Goal: Task Accomplishment & Management: Complete application form

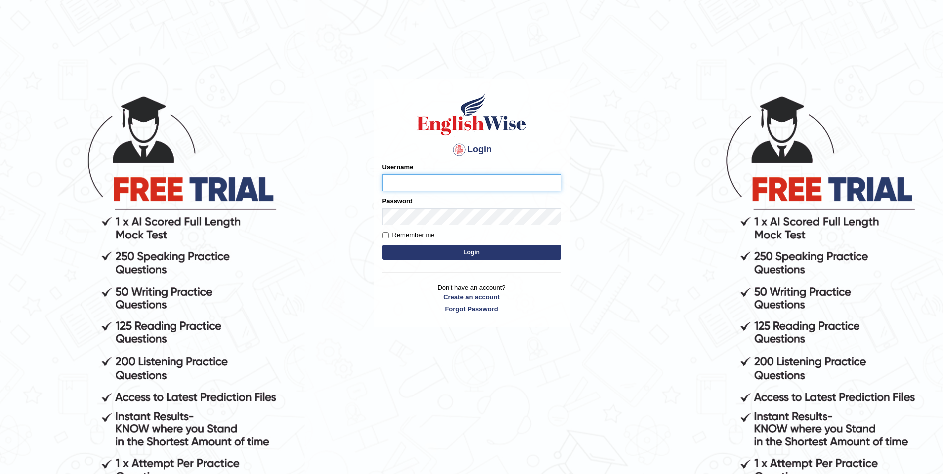
click at [383, 179] on input "Username" at bounding box center [471, 182] width 179 height 17
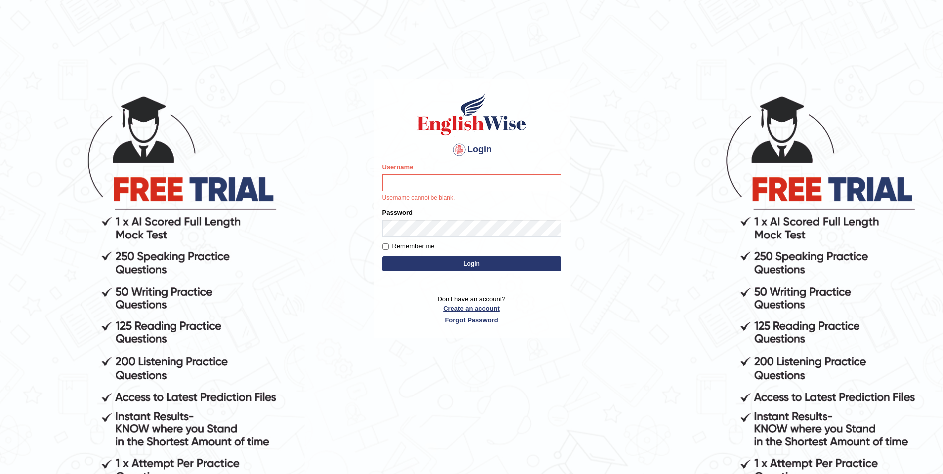
click at [473, 311] on link "Create an account" at bounding box center [471, 308] width 179 height 9
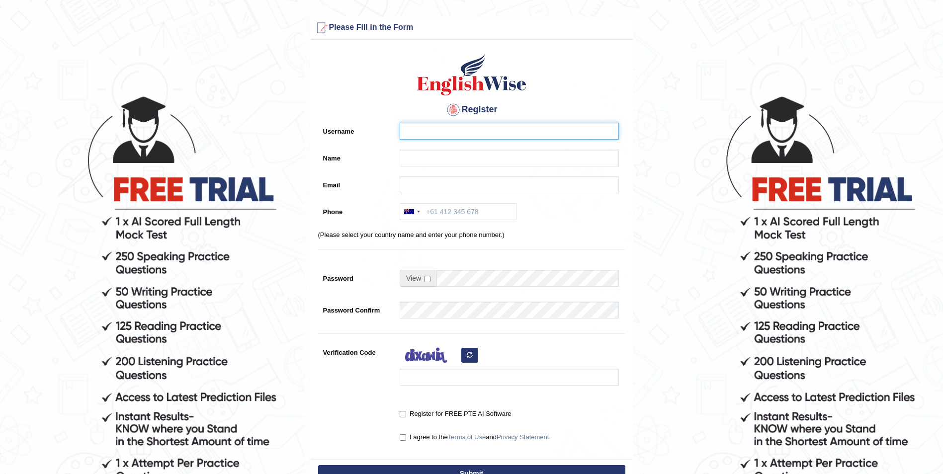
click at [416, 138] on input "Username" at bounding box center [508, 131] width 219 height 17
type input "Ratu123"
click at [411, 160] on input "Name" at bounding box center [508, 158] width 219 height 17
type input "RAtu"
click at [407, 181] on input "Email" at bounding box center [508, 184] width 219 height 17
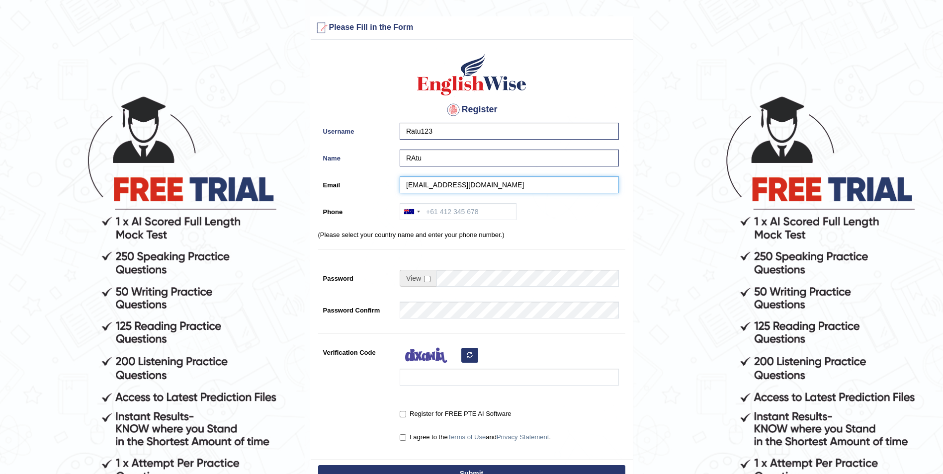
type input "ratudakuwaqa@gmail.com"
click at [425, 159] on input "RAtu" at bounding box center [508, 158] width 219 height 17
type input "Ratu"
click at [435, 209] on input "Phone" at bounding box center [457, 211] width 117 height 17
type input "0473205711"
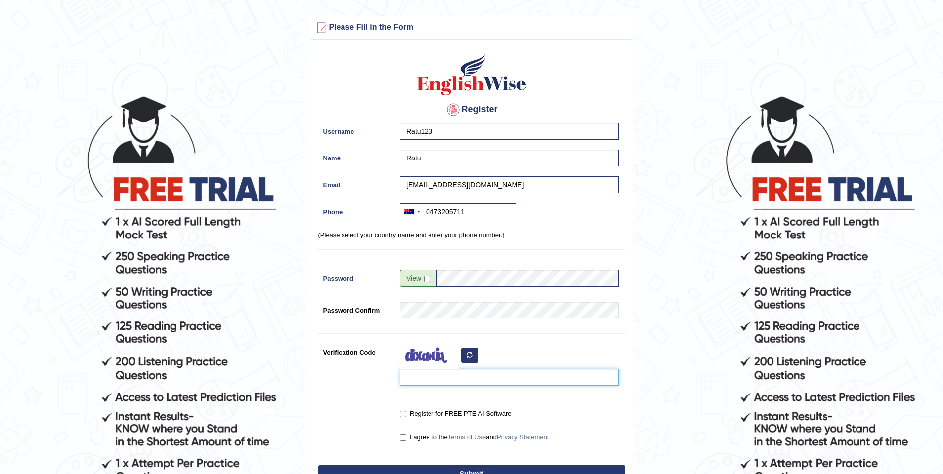
click at [416, 376] on input "Verification Code" at bounding box center [508, 377] width 219 height 17
type input "Xiyisa"
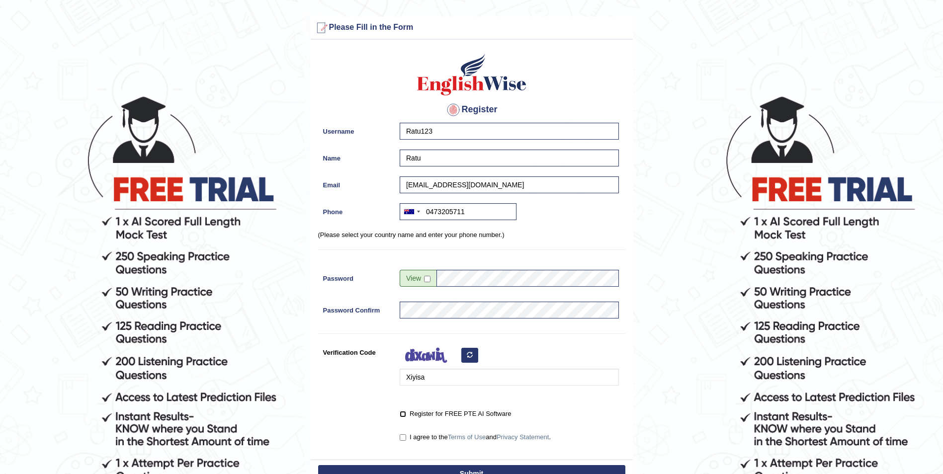
click at [404, 414] on input "Register for FREE PTE AI Software" at bounding box center [402, 414] width 6 height 6
checkbox input "true"
click at [403, 434] on label "I agree to the Terms of Use and Privacy Statement ." at bounding box center [474, 437] width 151 height 10
click at [403, 434] on input "I agree to the Terms of Use and Privacy Statement ." at bounding box center [402, 437] width 6 height 6
checkbox input "true"
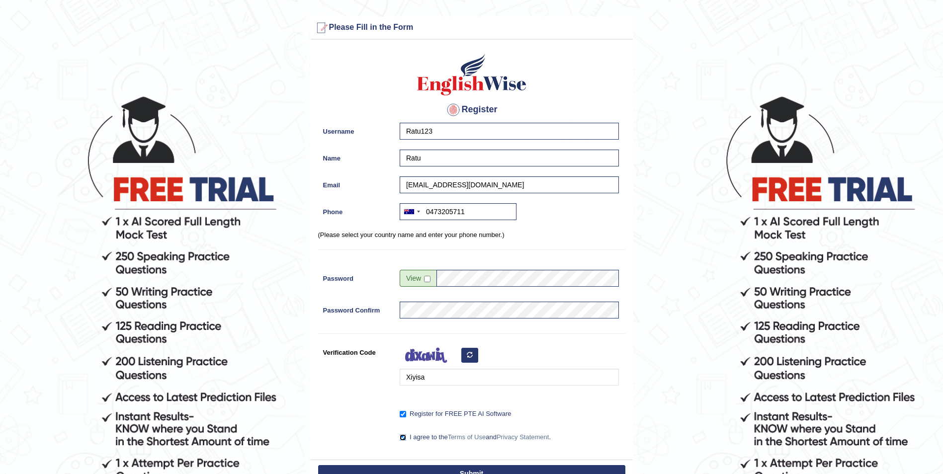
scroll to position [109, 0]
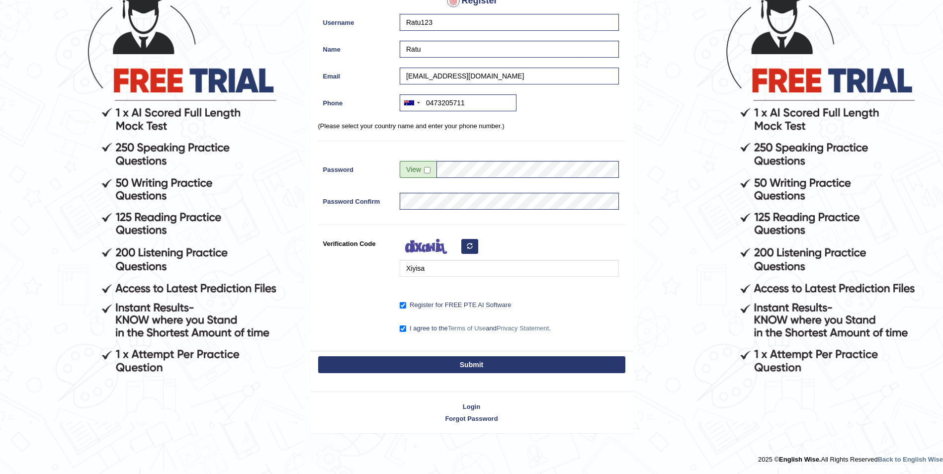
click at [482, 358] on button "Submit" at bounding box center [471, 364] width 307 height 17
type input "+61473205711"
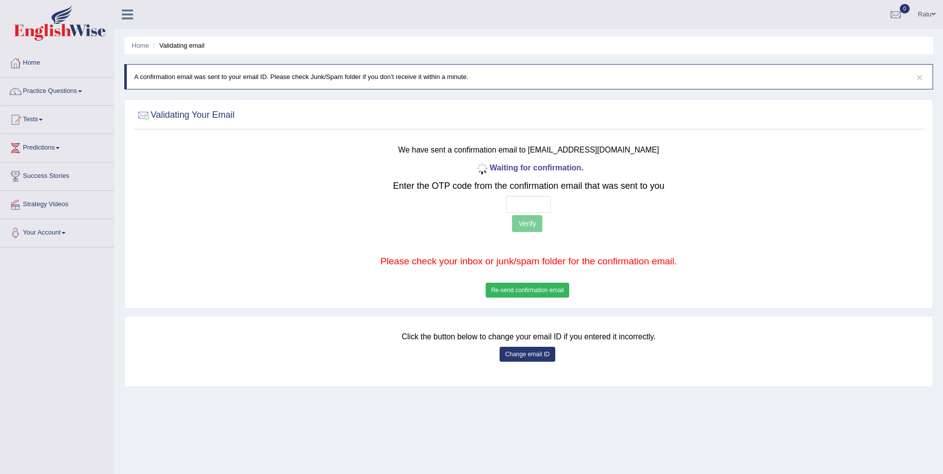
click at [505, 198] on div at bounding box center [528, 204] width 653 height 17
click at [526, 201] on input "text" at bounding box center [528, 204] width 45 height 17
click at [508, 199] on input "text" at bounding box center [528, 204] width 45 height 17
type input "1 _ _ _"
type input "2 _ _ _"
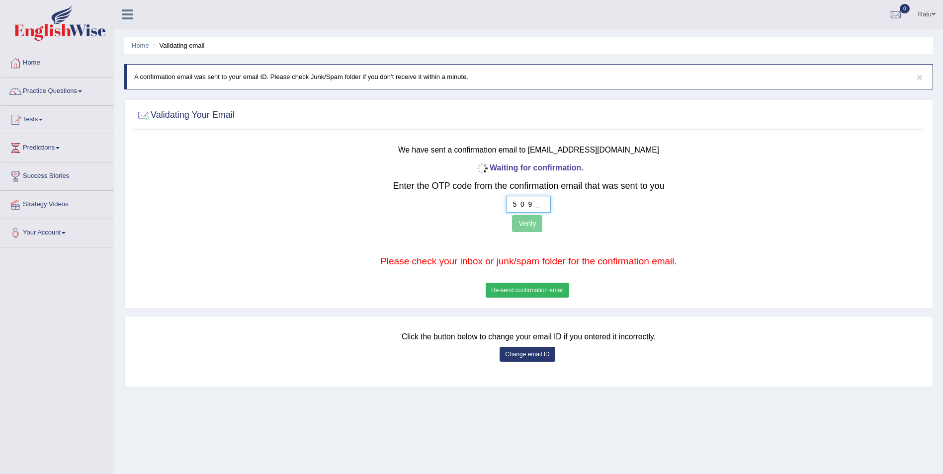
type input "5 0 9 0"
click at [532, 218] on button "Verify" at bounding box center [527, 223] width 30 height 17
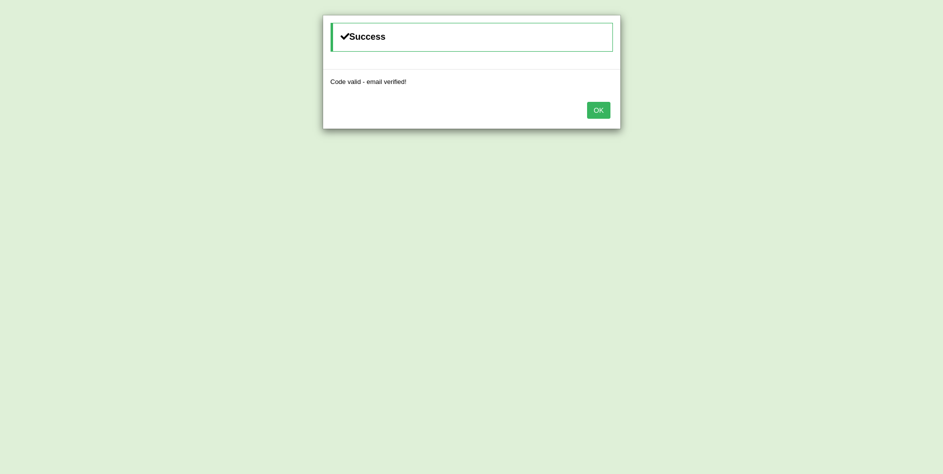
click at [602, 113] on button "OK" at bounding box center [598, 110] width 23 height 17
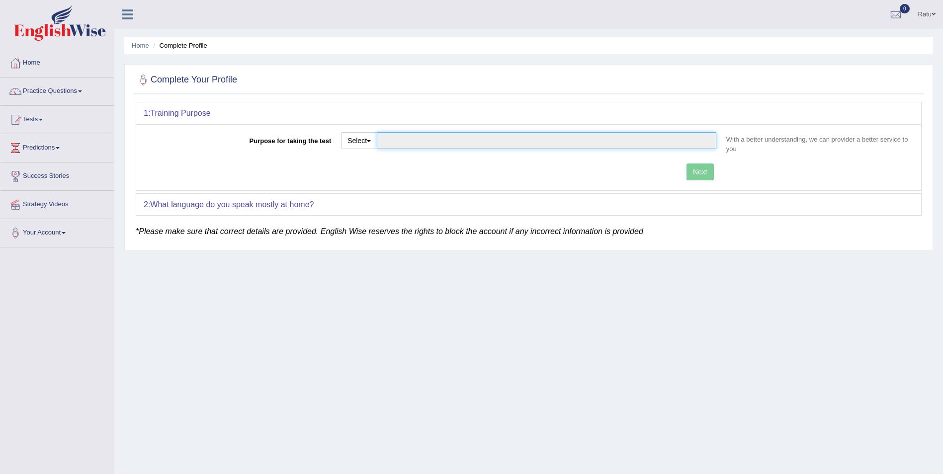
click at [646, 135] on input "Purpose for taking the test" at bounding box center [546, 140] width 339 height 17
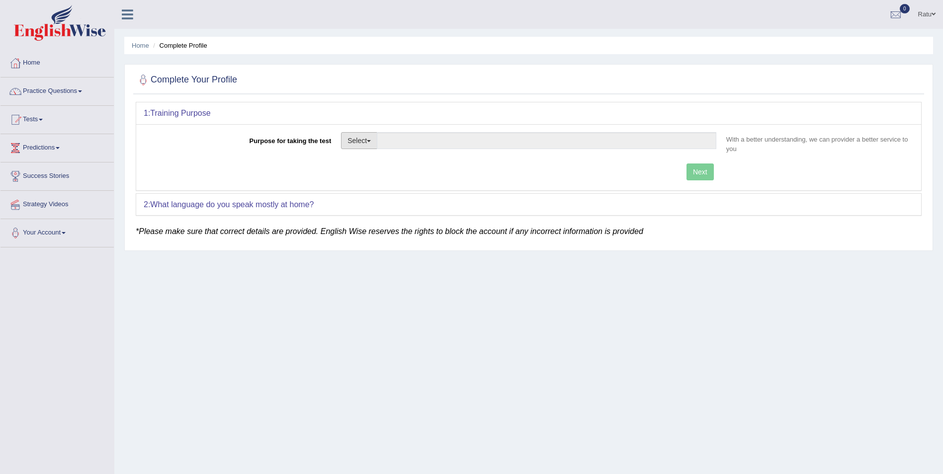
click at [369, 134] on button "Select" at bounding box center [359, 140] width 36 height 17
click at [377, 173] on link "Permanent Residency" at bounding box center [385, 174] width 88 height 13
type input "Permanent Residency"
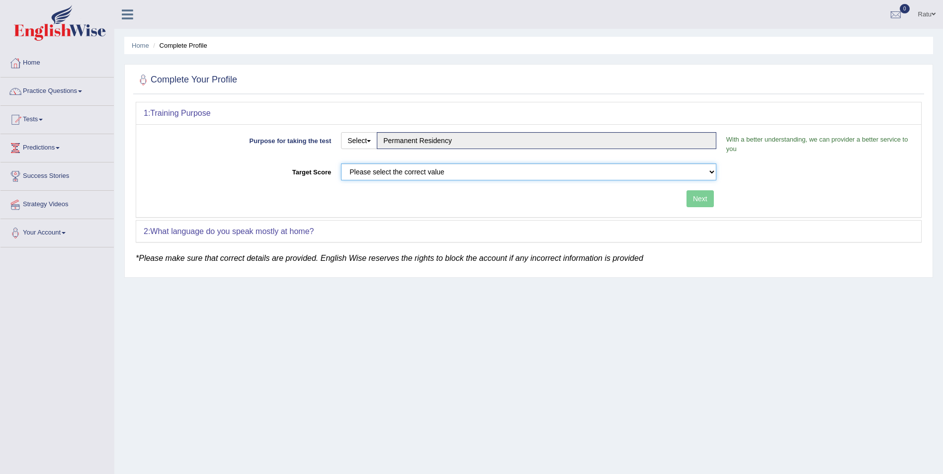
click at [389, 166] on select "Please select the correct value 50 (6 bands) 58 (6.5 bands) 65 (7 bands) 79 (8 …" at bounding box center [528, 171] width 375 height 17
click at [341, 163] on select "Please select the correct value 50 (6 bands) 58 (6.5 bands) 65 (7 bands) 79 (8 …" at bounding box center [528, 171] width 375 height 17
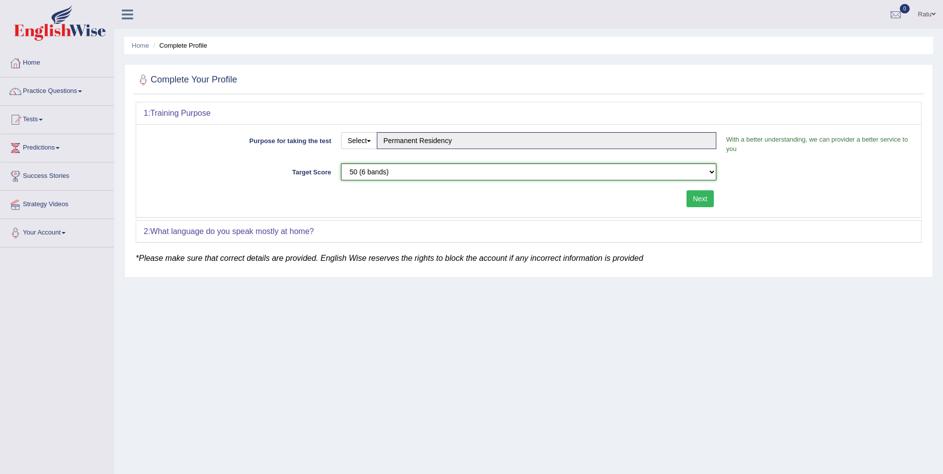
click at [593, 170] on select "Please select the correct value 50 (6 bands) 58 (6.5 bands) 65 (7 bands) 79 (8 …" at bounding box center [528, 171] width 375 height 17
click at [341, 163] on select "Please select the correct value 50 (6 bands) 58 (6.5 bands) 65 (7 bands) 79 (8 …" at bounding box center [528, 171] width 375 height 17
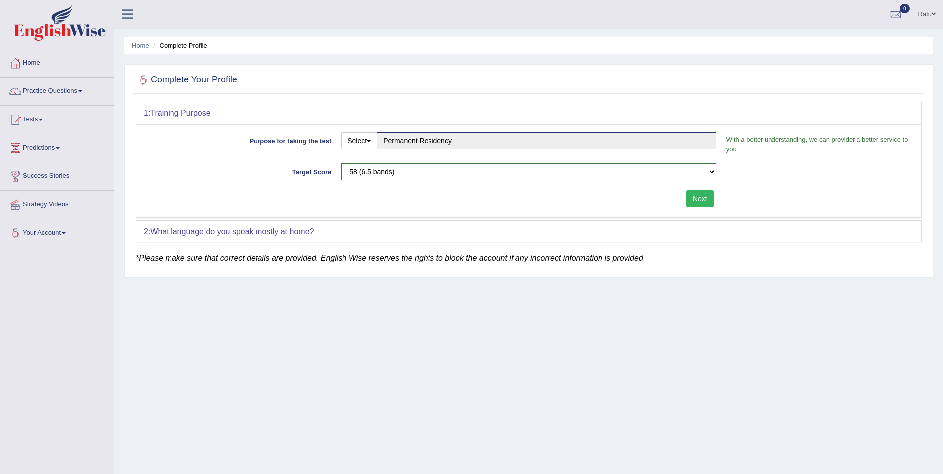
click at [705, 197] on button "Next" at bounding box center [699, 198] width 27 height 17
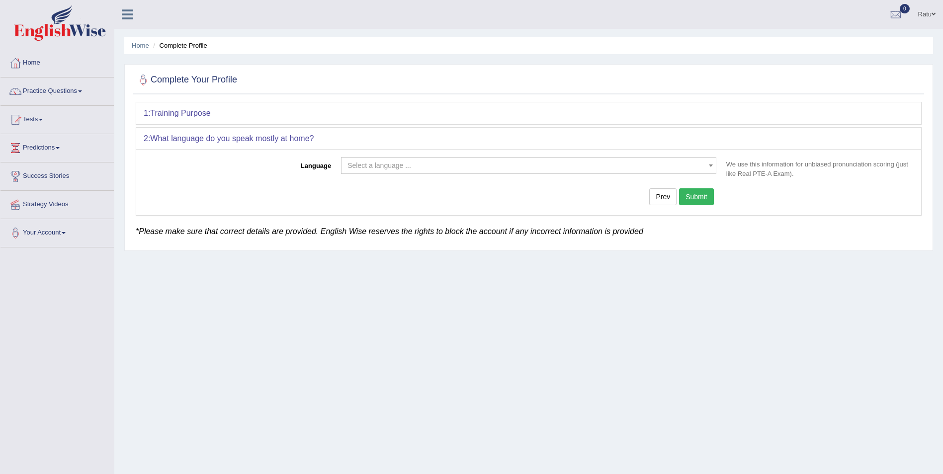
click at [229, 133] on div "2: What language do you speak mostly at home?" at bounding box center [528, 139] width 785 height 22
click at [652, 201] on button "Prev" at bounding box center [662, 196] width 27 height 17
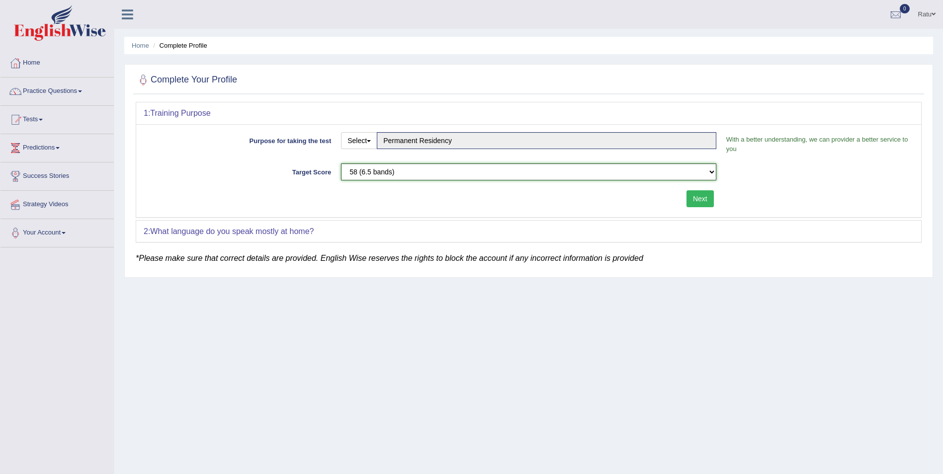
click at [700, 171] on select "Please select the correct value 50 (6 bands) 58 (6.5 bands) 65 (7 bands) 79 (8 …" at bounding box center [528, 171] width 375 height 17
select select "65"
click at [341, 163] on select "Please select the correct value 50 (6 bands) 58 (6.5 bands) 65 (7 bands) 79 (8 …" at bounding box center [528, 171] width 375 height 17
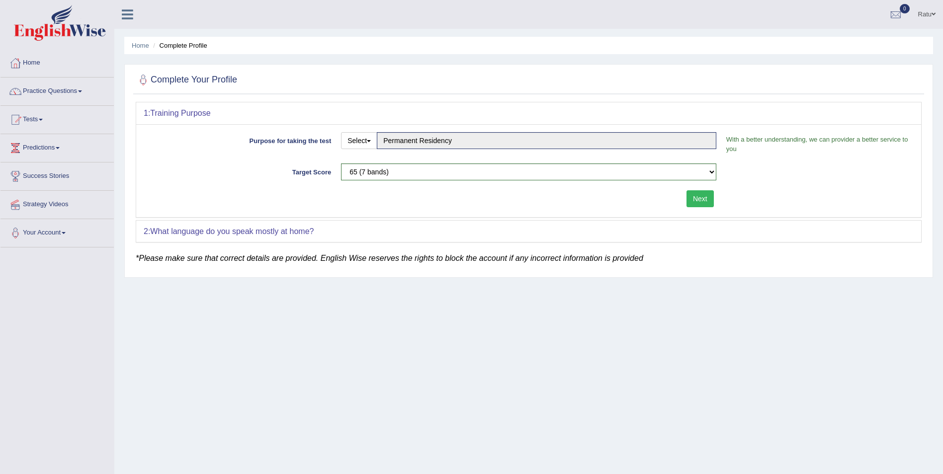
click at [701, 199] on button "Next" at bounding box center [699, 198] width 27 height 17
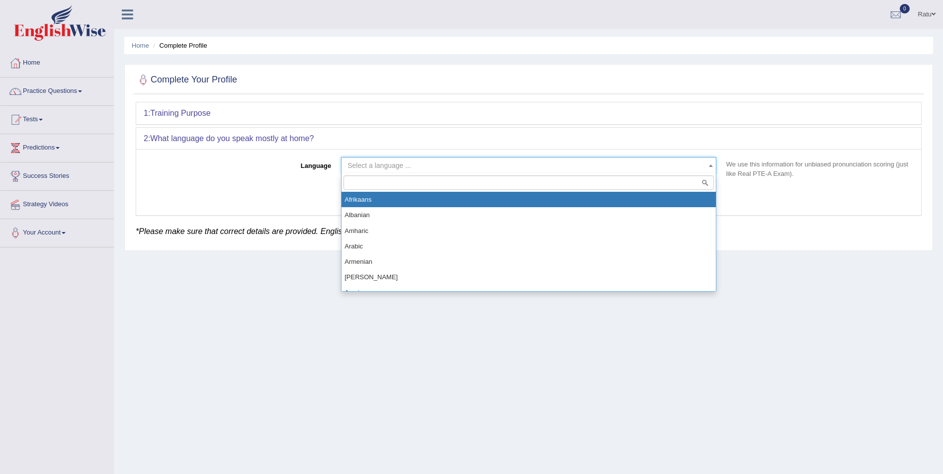
click at [613, 160] on span "Select a language ..." at bounding box center [525, 165] width 356 height 10
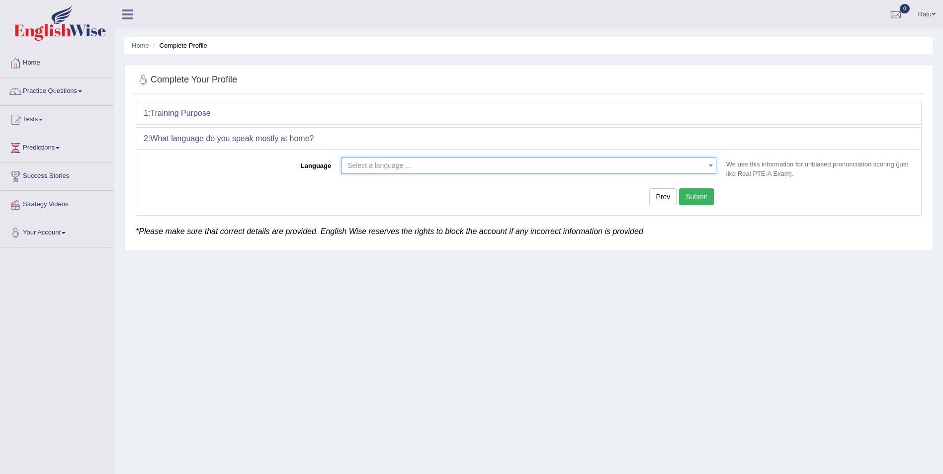
click at [424, 166] on span "Select a language ..." at bounding box center [525, 165] width 356 height 10
click at [423, 165] on span "Select a language ..." at bounding box center [525, 165] width 356 height 10
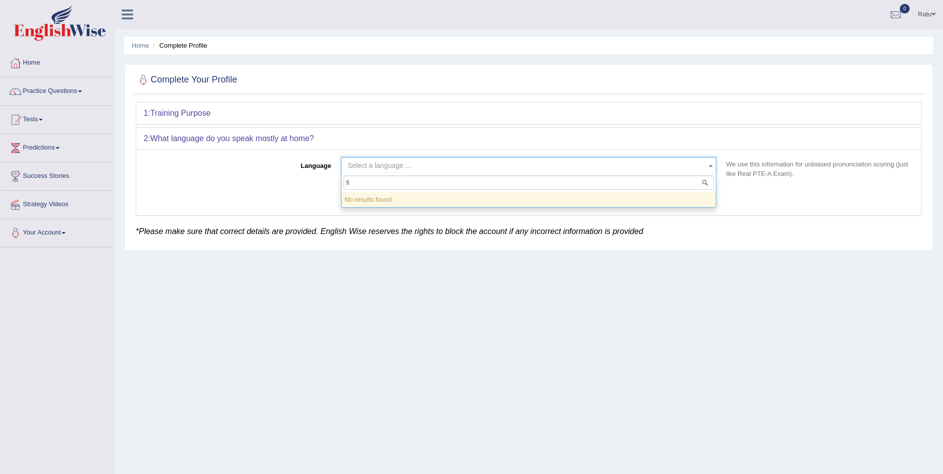
type input "f"
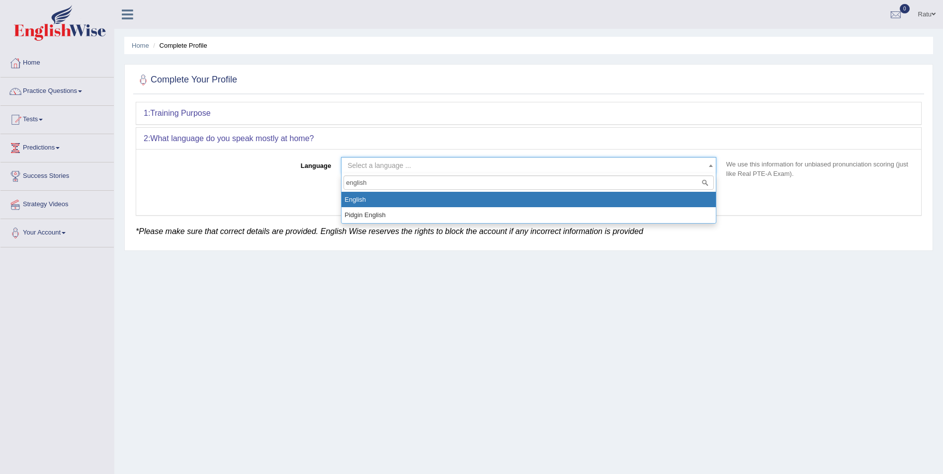
type input "english"
select select "English"
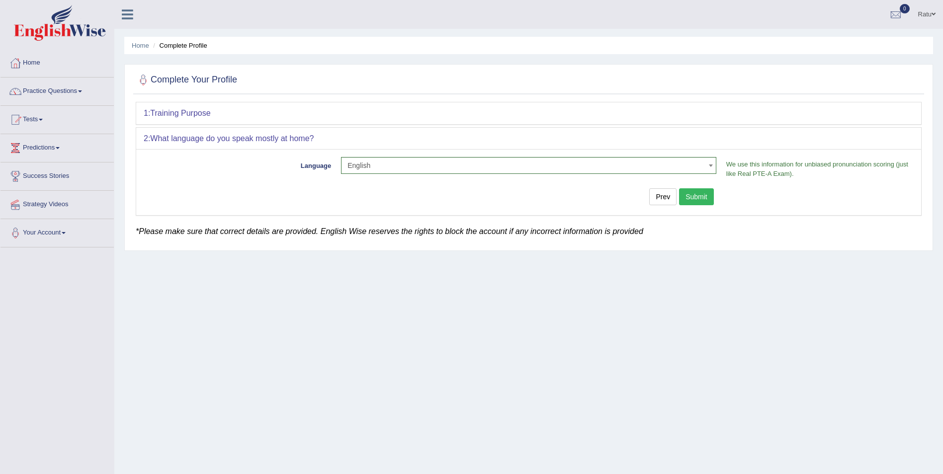
click at [697, 192] on button "Submit" at bounding box center [696, 196] width 35 height 17
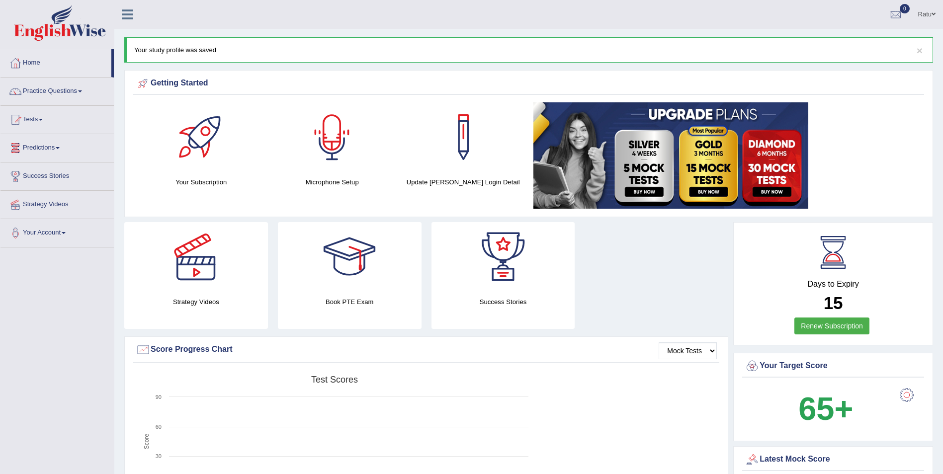
click at [319, 151] on div at bounding box center [332, 137] width 70 height 70
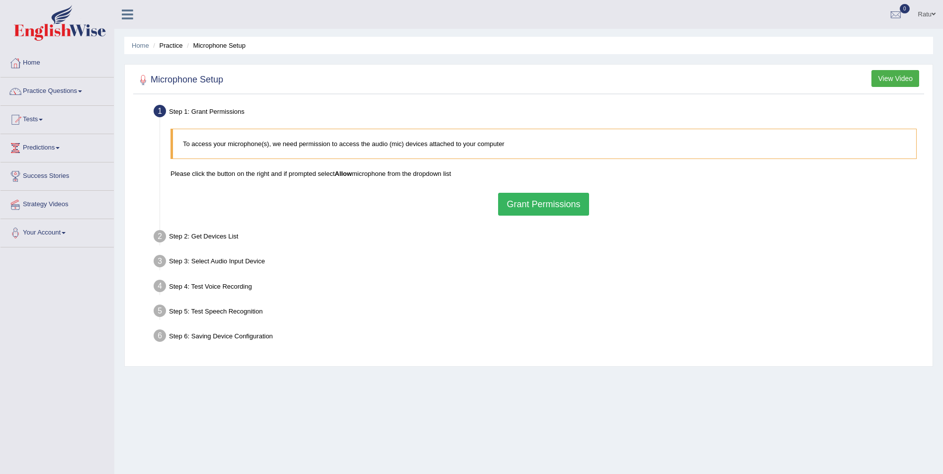
click at [555, 207] on button "Grant Permissions" at bounding box center [543, 204] width 90 height 23
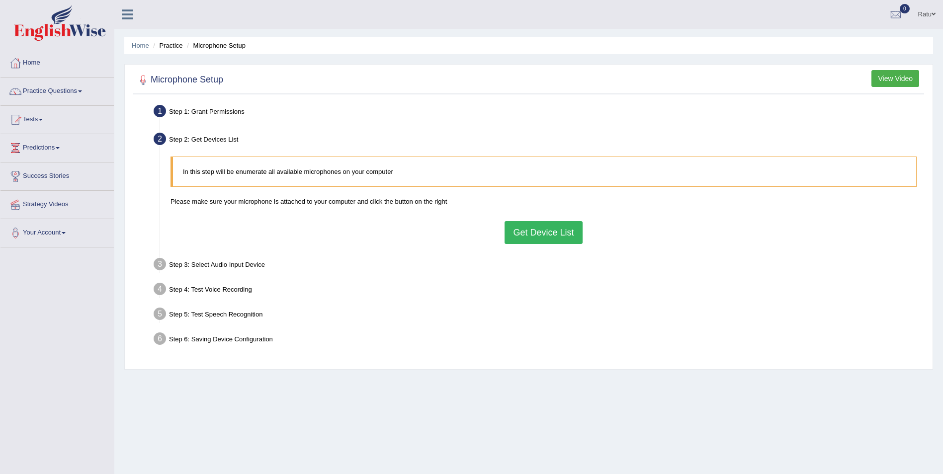
click at [513, 228] on button "Get Device List" at bounding box center [543, 232] width 78 height 23
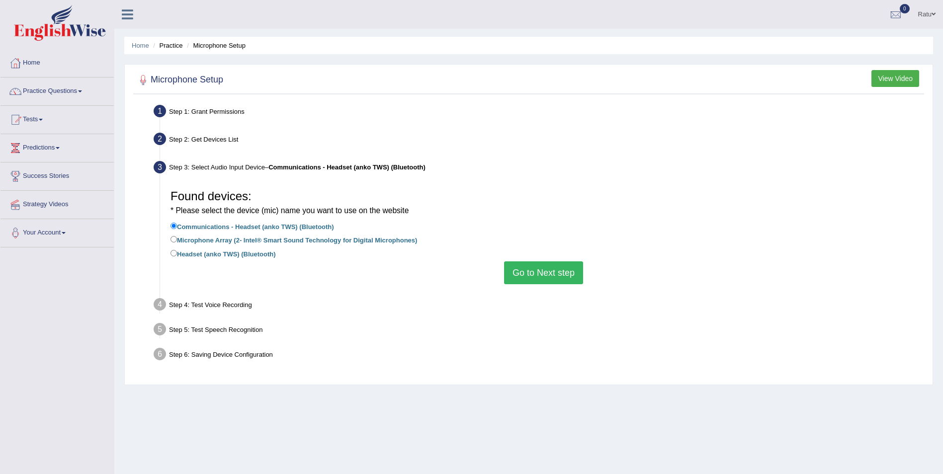
click at [552, 278] on button "Go to Next step" at bounding box center [543, 272] width 79 height 23
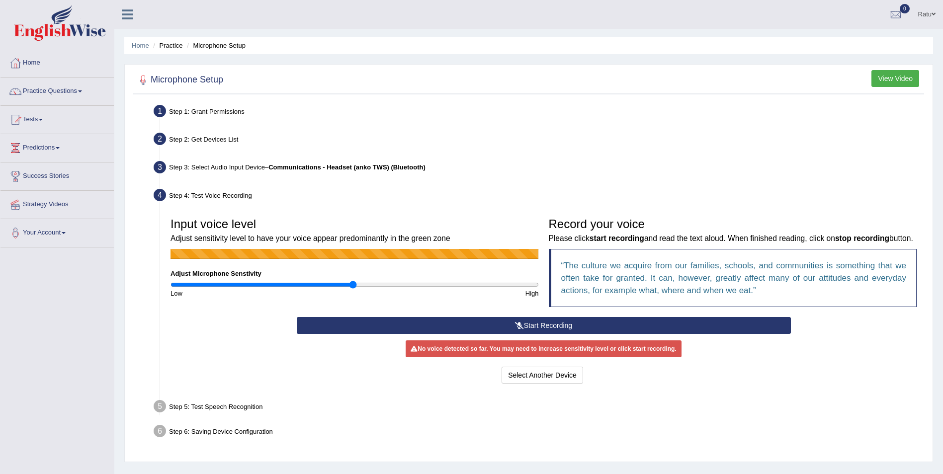
type input "0.62"
click at [282, 282] on input "range" at bounding box center [354, 285] width 368 height 8
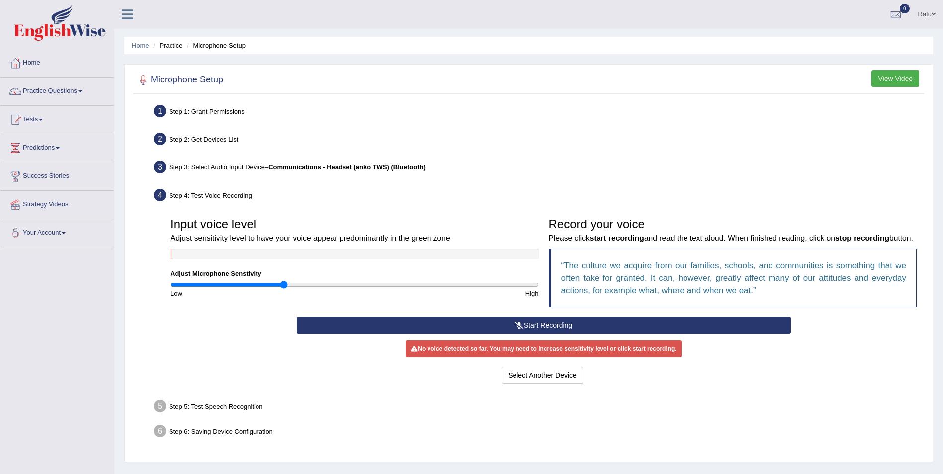
click at [511, 319] on button "Start Recording" at bounding box center [544, 325] width 494 height 17
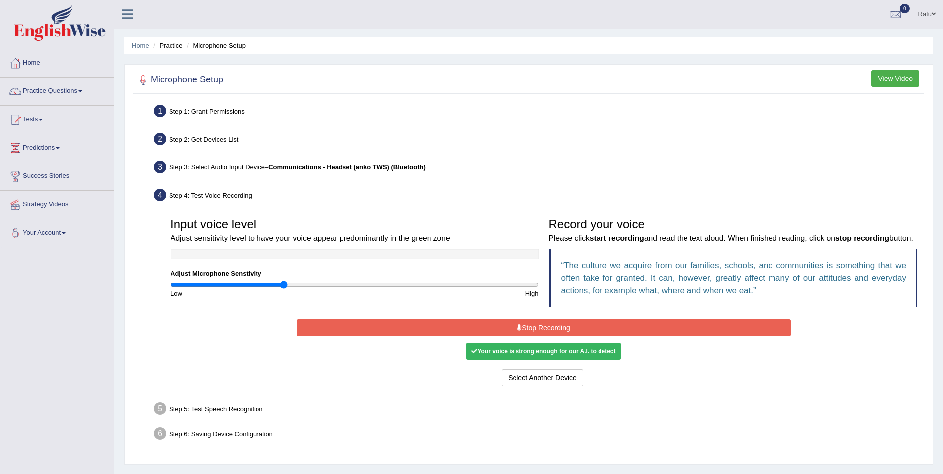
click at [511, 324] on button "Stop Recording" at bounding box center [544, 327] width 494 height 17
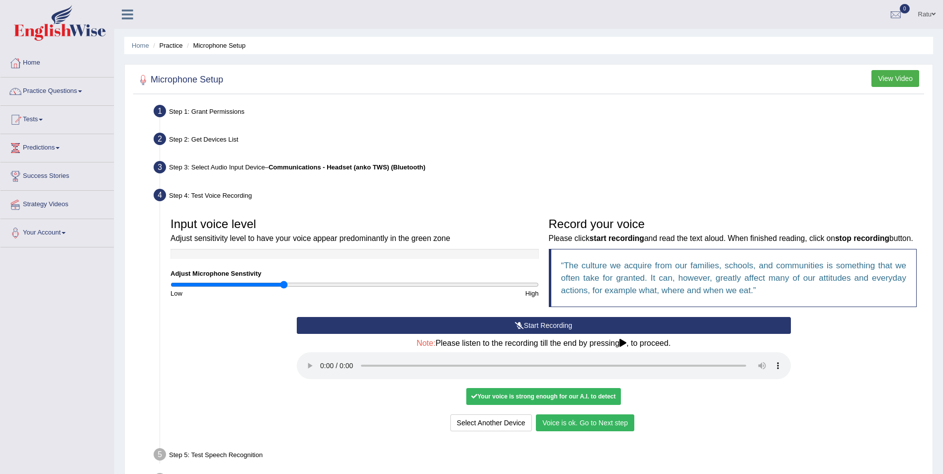
click at [561, 415] on button "Voice is ok. Go to Next step" at bounding box center [585, 422] width 98 height 17
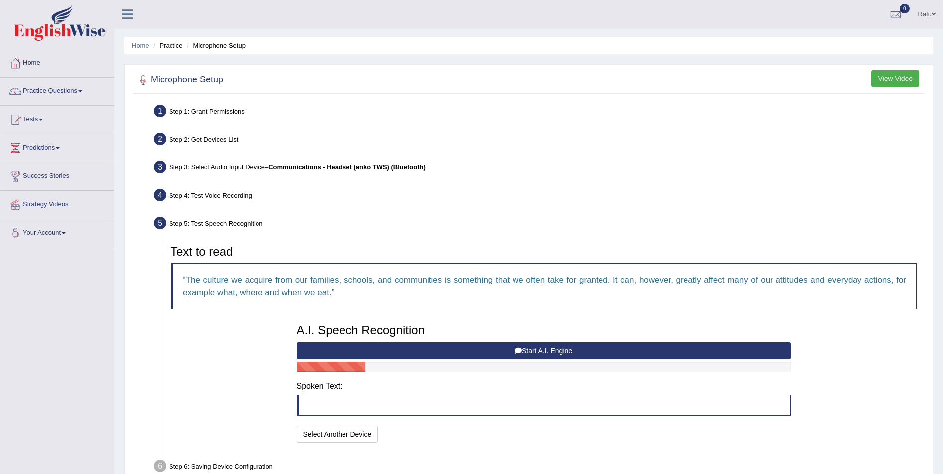
click at [544, 347] on button "Start A.I. Engine" at bounding box center [544, 350] width 494 height 17
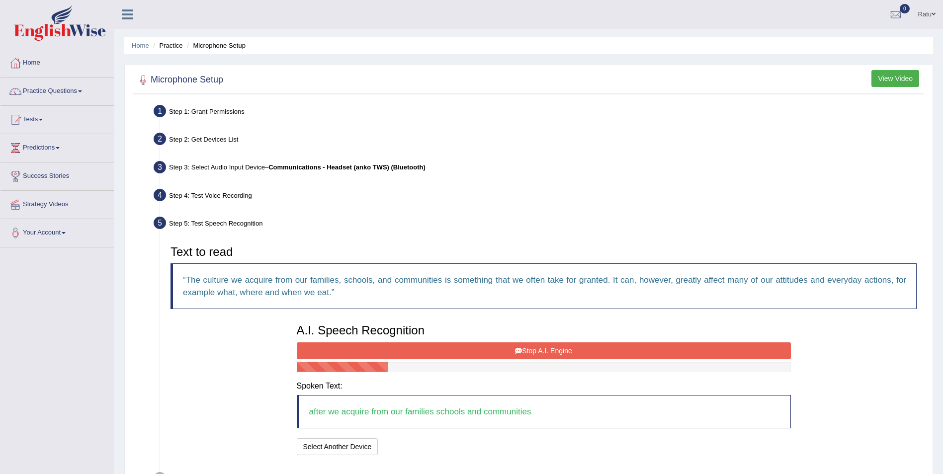
click at [544, 347] on button "Stop A.I. Engine" at bounding box center [544, 350] width 494 height 17
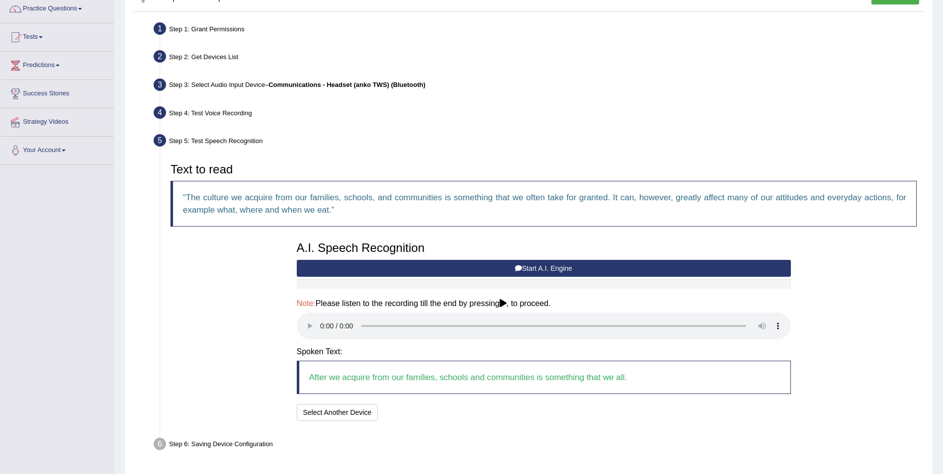
scroll to position [116, 0]
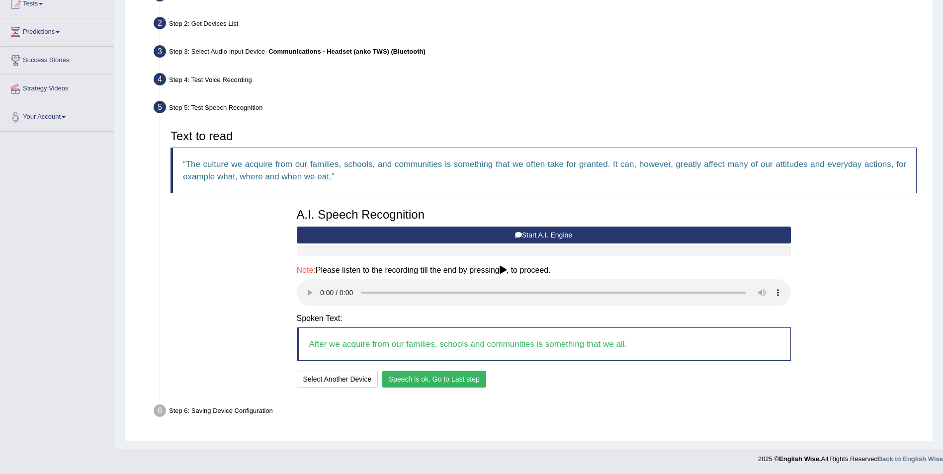
click at [407, 378] on button "Speech is ok. Go to Last step" at bounding box center [434, 379] width 104 height 17
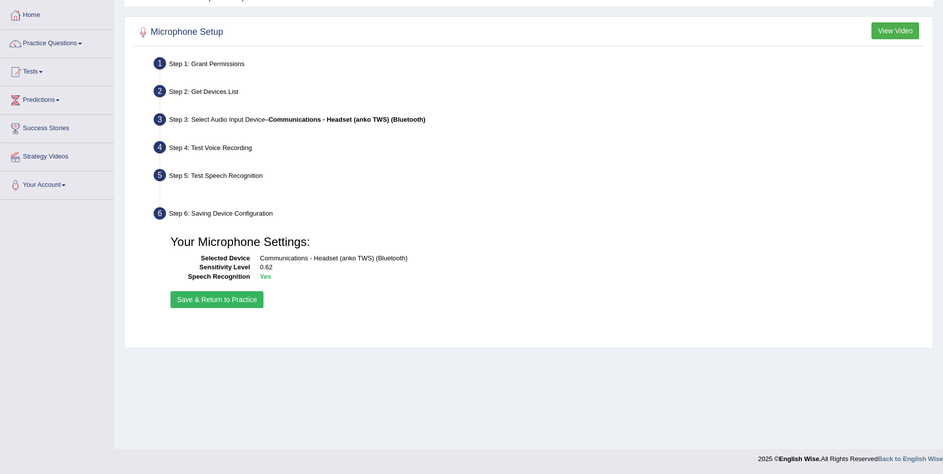
scroll to position [48, 0]
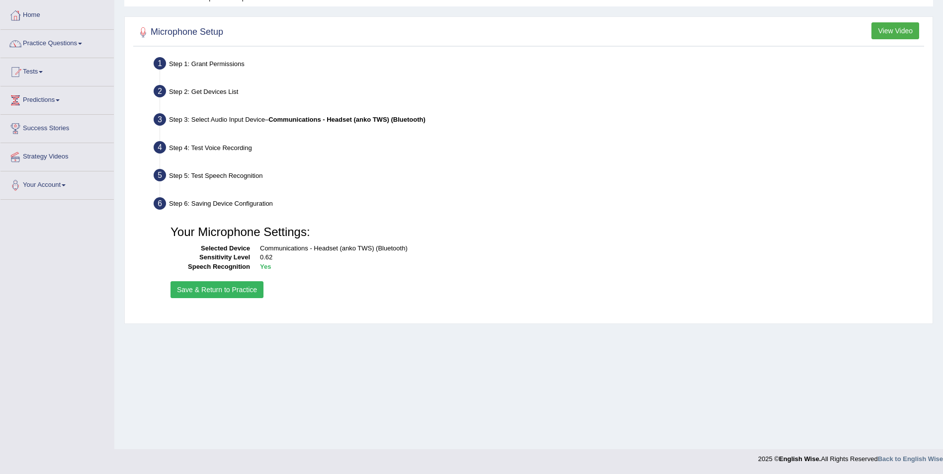
click at [211, 289] on button "Save & Return to Practice" at bounding box center [216, 289] width 93 height 17
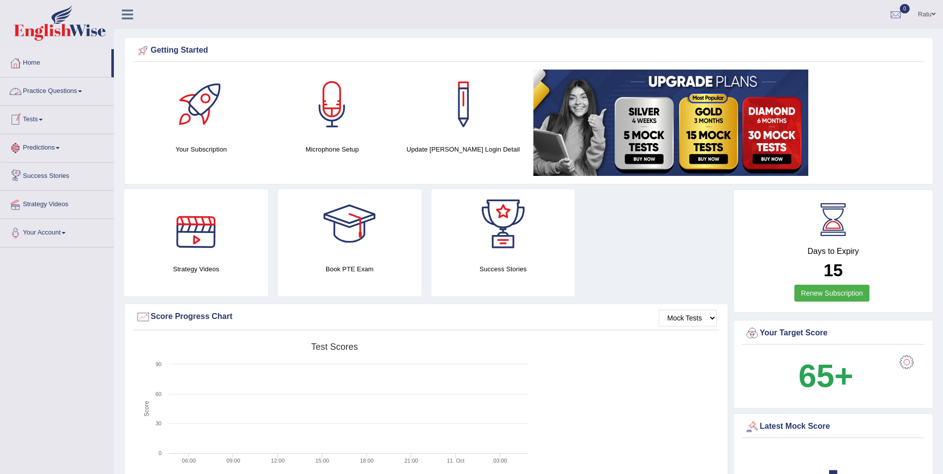
click at [48, 94] on link "Practice Questions" at bounding box center [56, 90] width 113 height 25
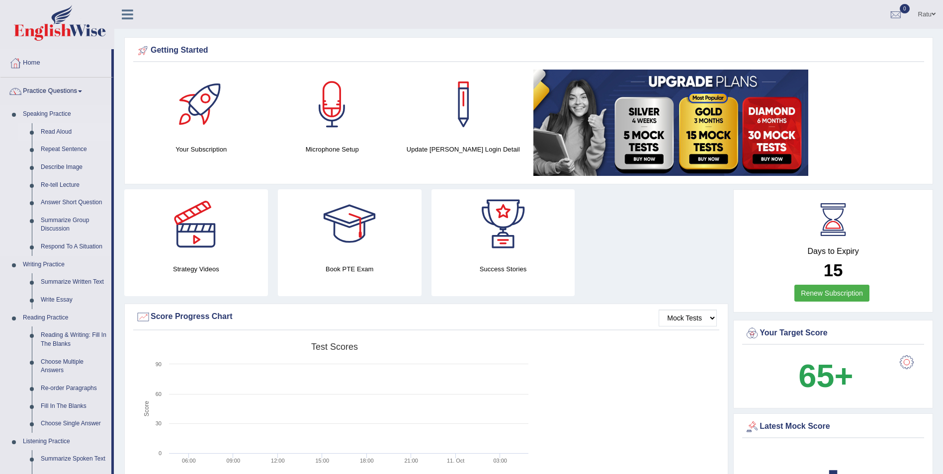
click at [43, 126] on link "Read Aloud" at bounding box center [73, 132] width 75 height 18
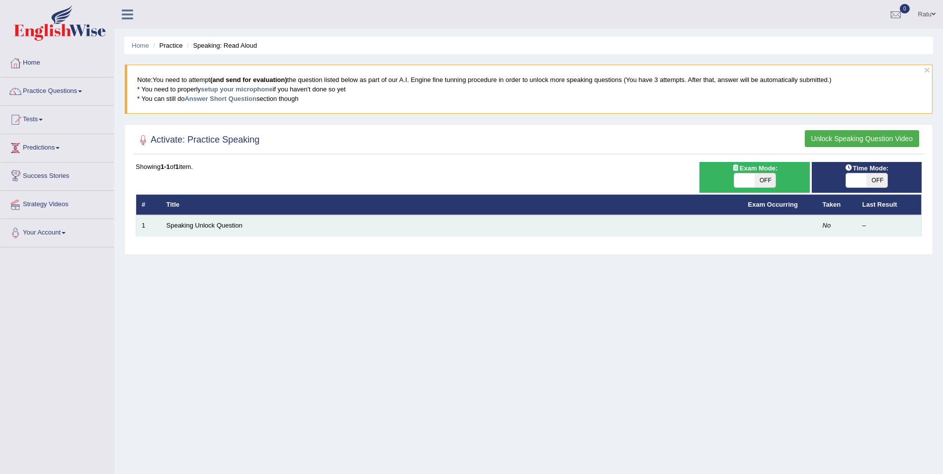
click at [187, 221] on td "Speaking Unlock Question" at bounding box center [451, 225] width 581 height 21
click at [204, 224] on link "Speaking Unlock Question" at bounding box center [204, 225] width 76 height 7
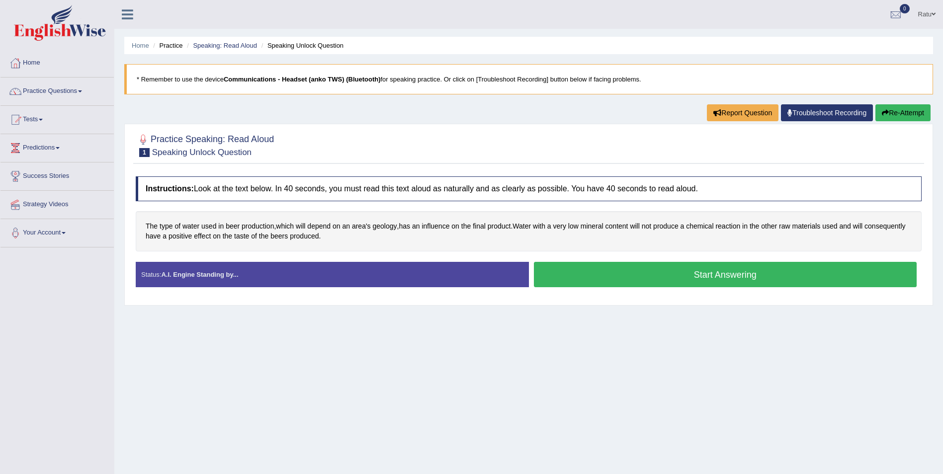
click at [574, 273] on button "Start Answering" at bounding box center [725, 274] width 383 height 25
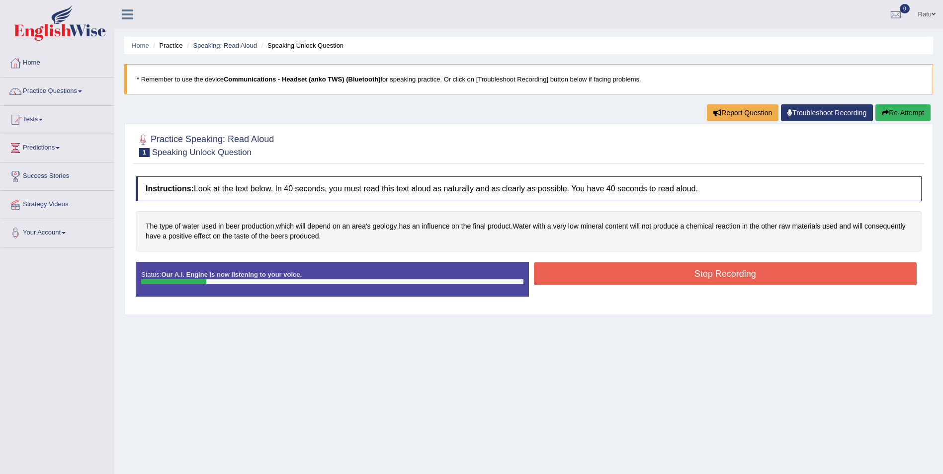
click at [574, 273] on button "Stop Recording" at bounding box center [725, 273] width 383 height 23
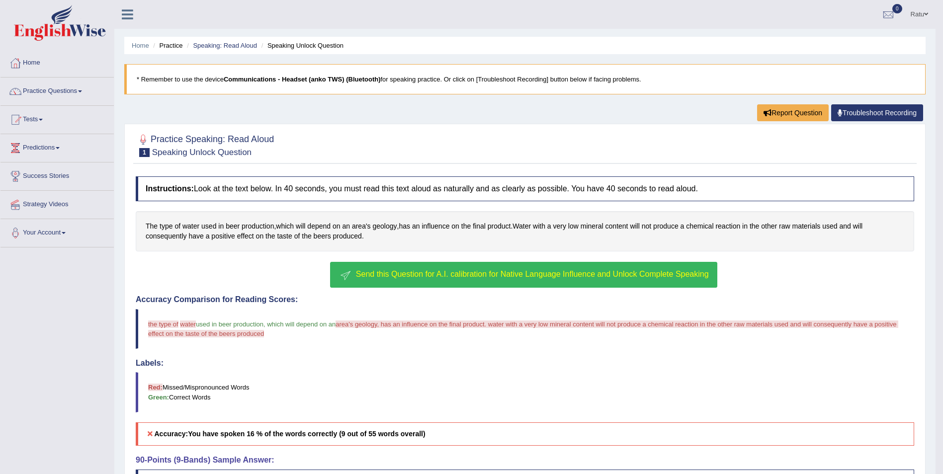
click at [468, 268] on button "Send this Question for A.I. calibration for Native Language Influence and Unloc…" at bounding box center [523, 275] width 387 height 26
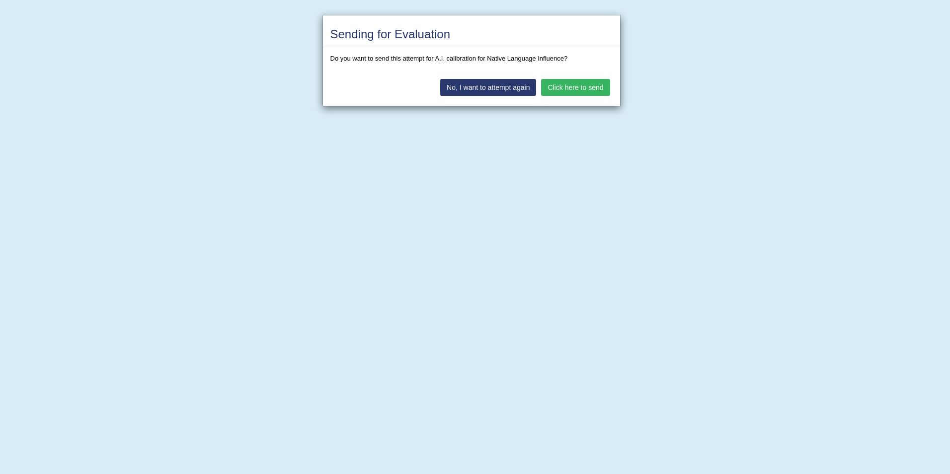
click at [566, 88] on button "Click here to send" at bounding box center [575, 87] width 69 height 17
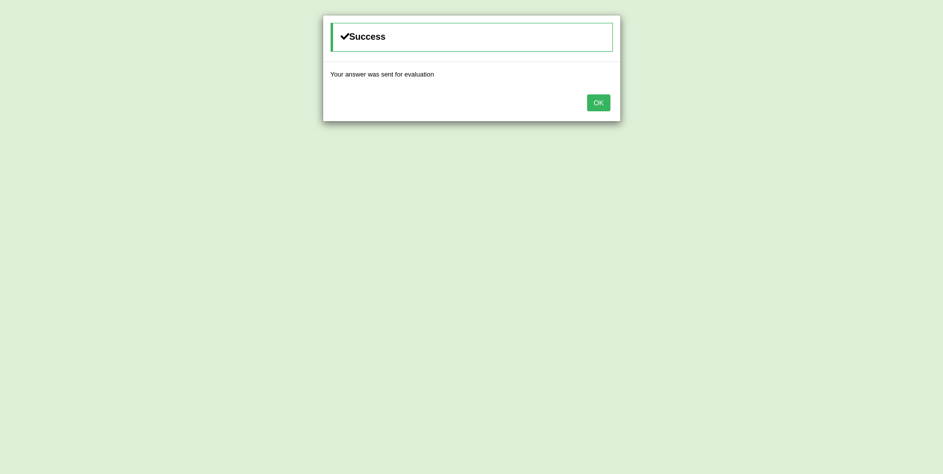
click at [602, 104] on button "OK" at bounding box center [598, 102] width 23 height 17
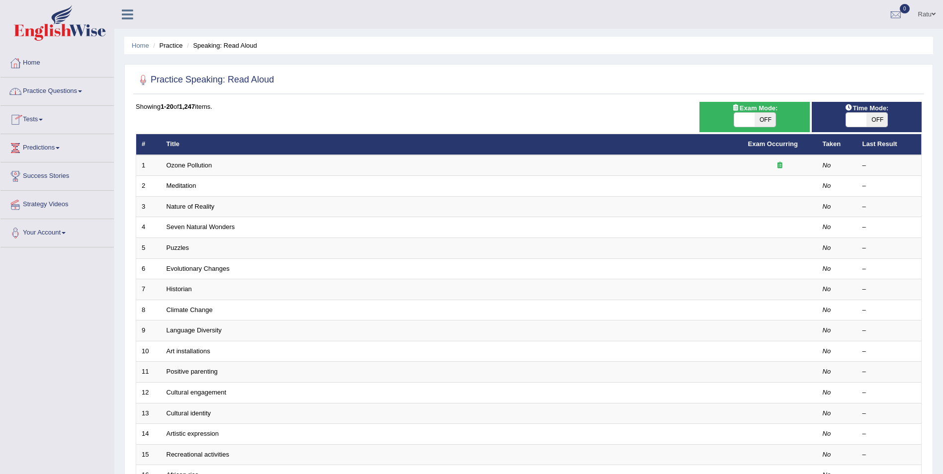
click at [41, 64] on link "Home" at bounding box center [56, 61] width 113 height 25
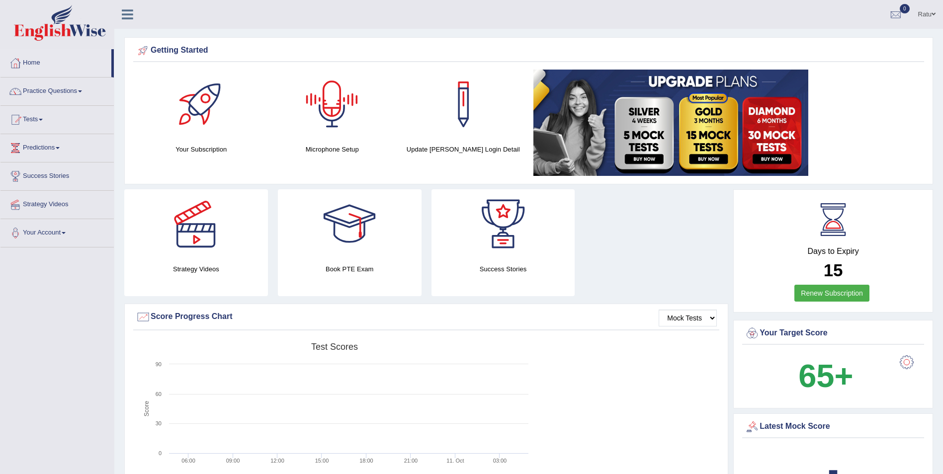
click at [336, 130] on div at bounding box center [332, 105] width 70 height 70
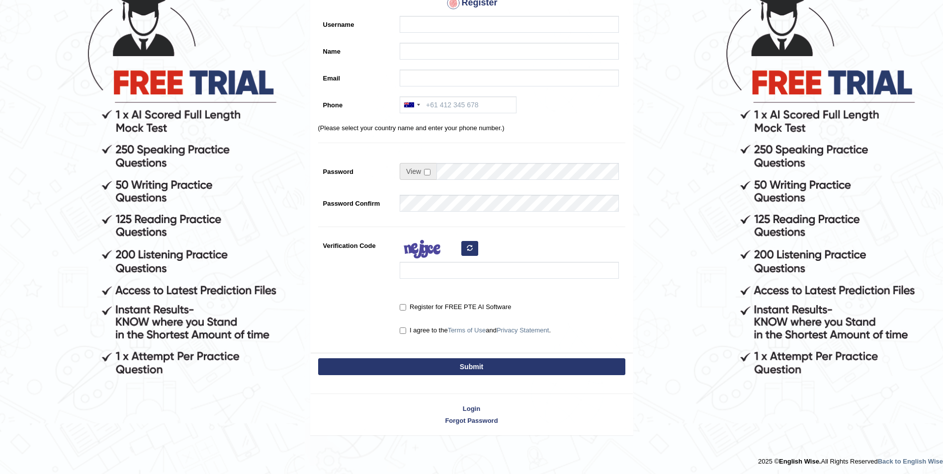
scroll to position [109, 0]
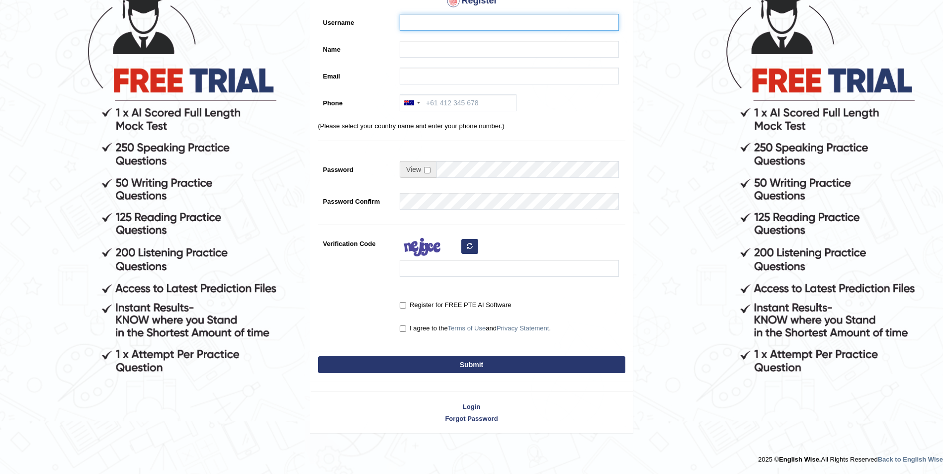
type input "Ratu123"
click at [422, 166] on span at bounding box center [417, 169] width 37 height 17
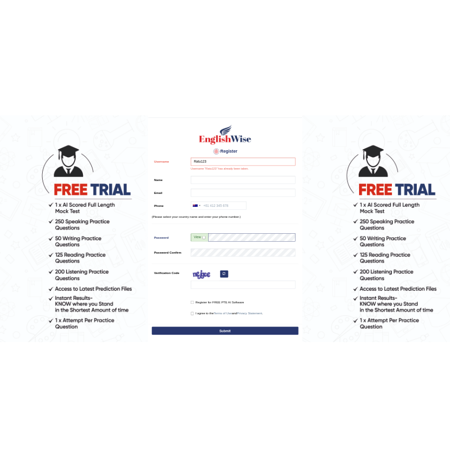
scroll to position [0, 0]
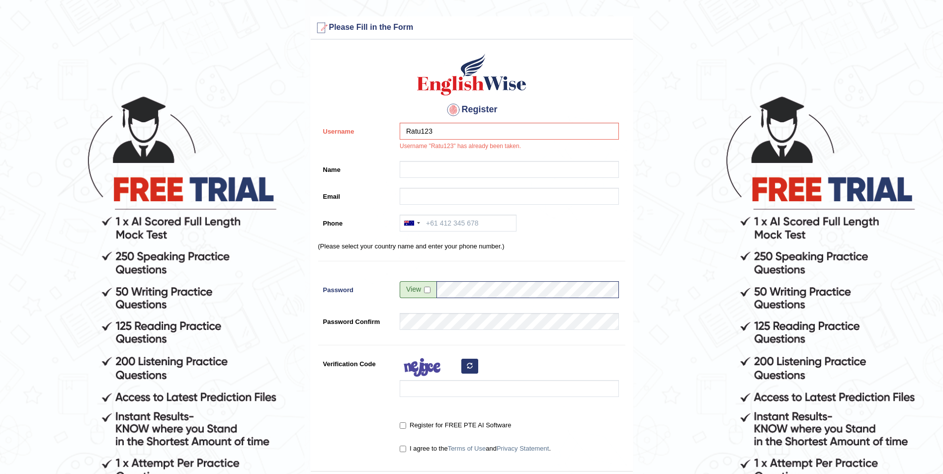
click at [364, 160] on div "Register Username Ratu123 Username "Ratu123" has already been taken. Name Email…" at bounding box center [472, 258] width 322 height 426
